Goal: Information Seeking & Learning: Learn about a topic

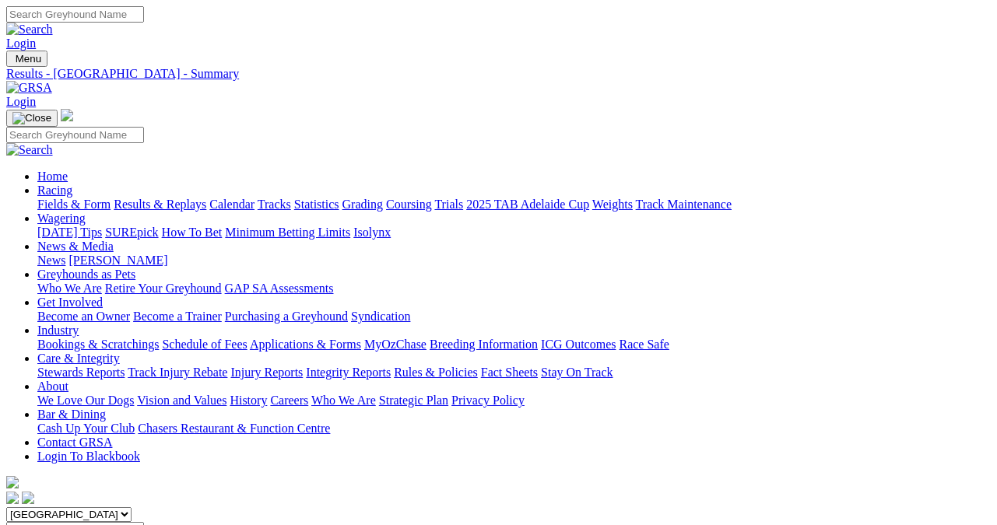
scroll to position [78, 0]
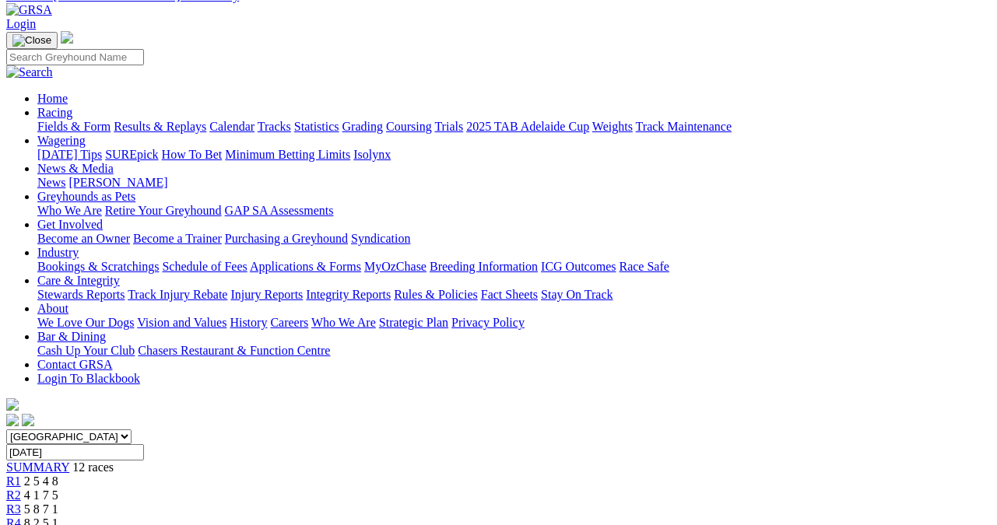
click at [169, 120] on link "Results & Replays" at bounding box center [160, 126] width 93 height 13
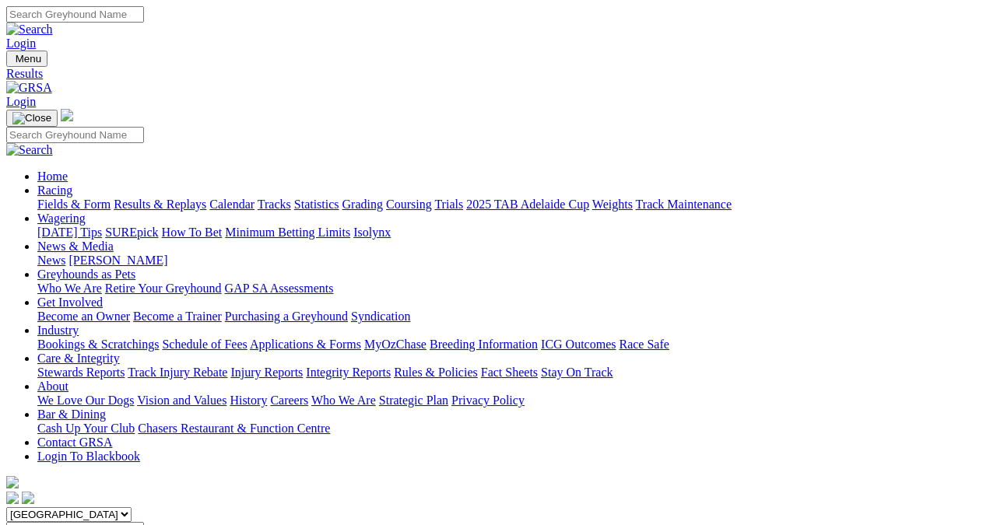
click at [39, 198] on link "Fields & Form" at bounding box center [73, 204] width 73 height 13
click at [58, 198] on link "Fields & Form" at bounding box center [73, 204] width 73 height 13
